Goal: Task Accomplishment & Management: Use online tool/utility

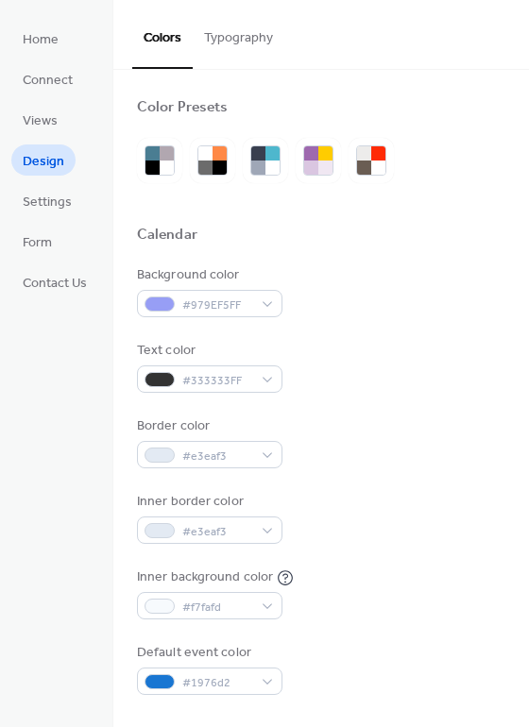
scroll to position [106, 0]
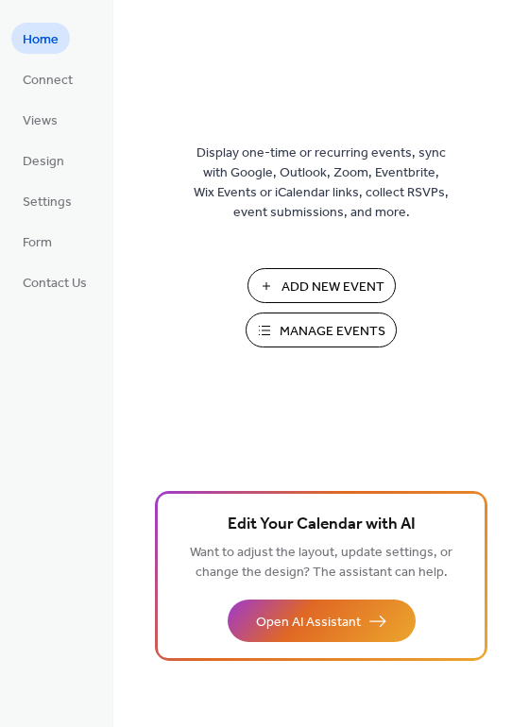
click at [160, 99] on div "Display one-time or recurring events, sync with Google, Outlook, Zoom, Eventbri…" at bounding box center [321, 394] width 416 height 666
